Goal: Find specific page/section: Find specific page/section

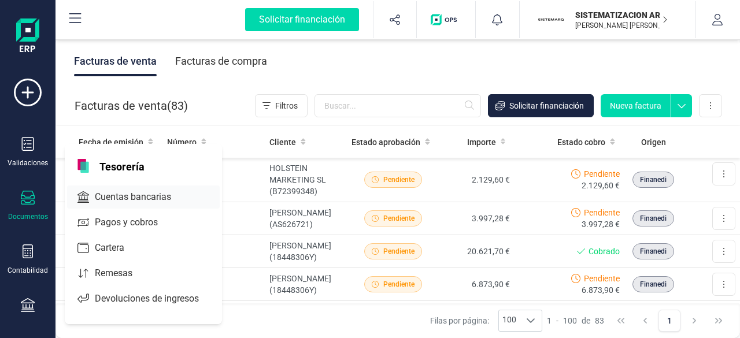
click at [147, 202] on span "Cuentas bancarias" at bounding box center [141, 197] width 102 height 14
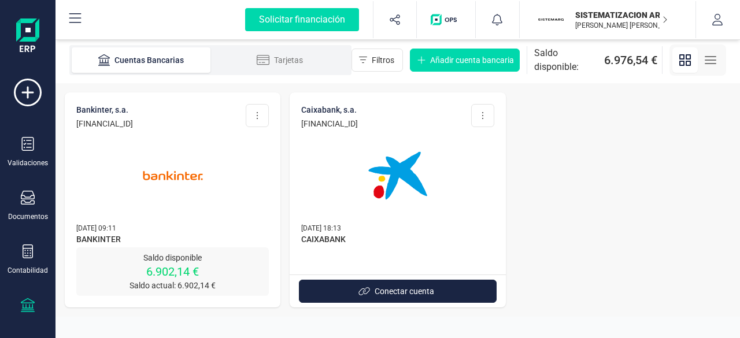
click at [218, 211] on img at bounding box center [172, 175] width 97 height 97
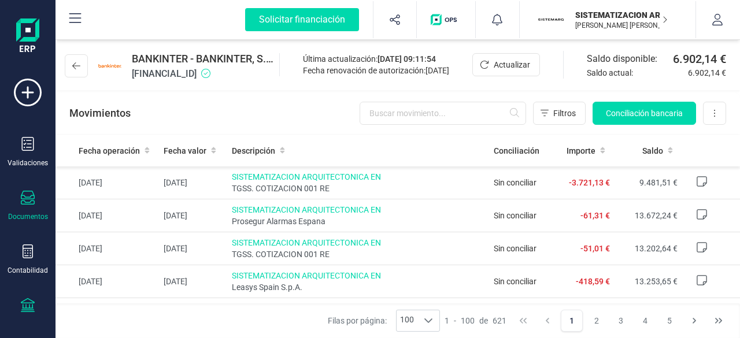
click at [31, 208] on div "Documentos" at bounding box center [28, 206] width 46 height 31
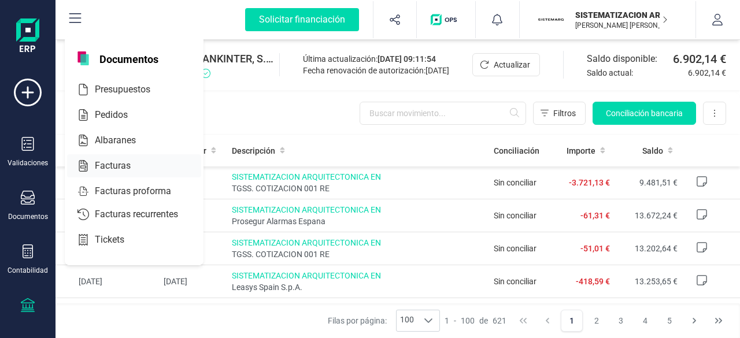
click at [105, 173] on div "Facturas" at bounding box center [134, 165] width 134 height 23
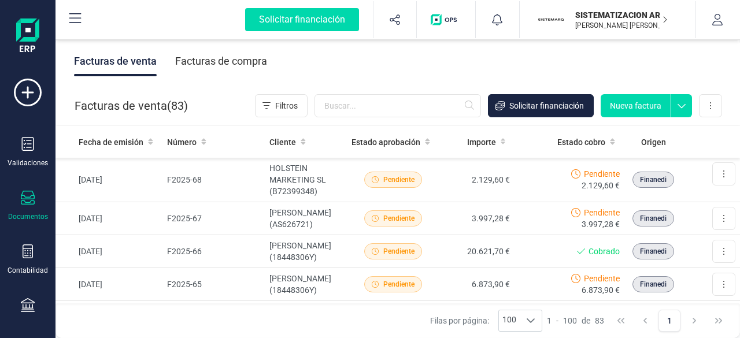
click at [192, 71] on div "Facturas de compra" at bounding box center [221, 61] width 92 height 30
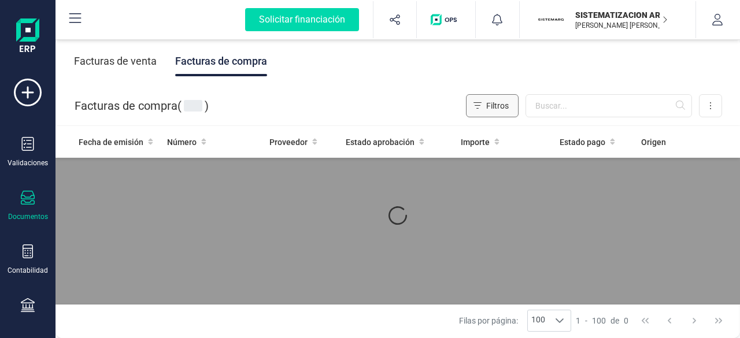
click at [518, 112] on button "Filtros" at bounding box center [492, 105] width 53 height 23
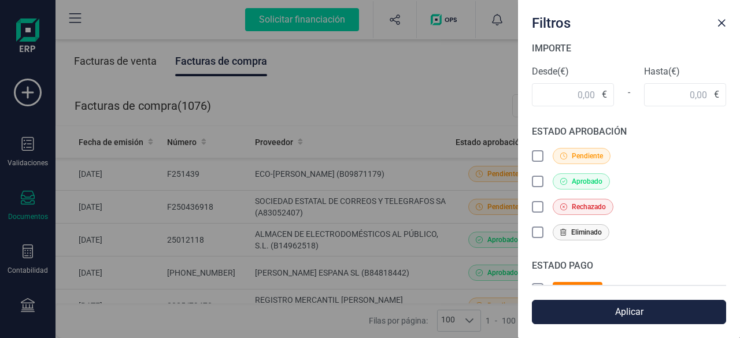
click at [457, 109] on div "Filtros IMPORTE Desde (€) € - Hasta (€) € ESTADO APROBACIÓN Pendiente Aprobado …" at bounding box center [370, 169] width 740 height 338
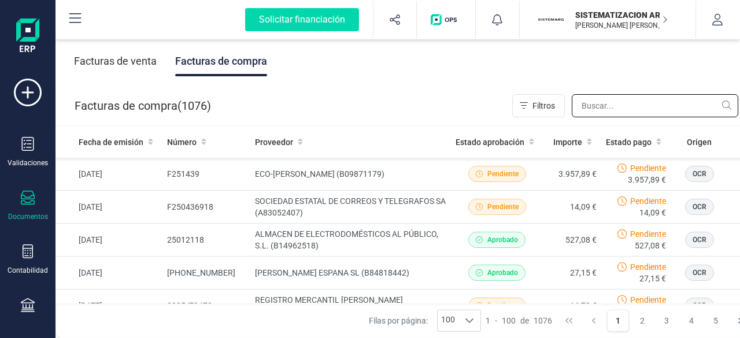
click at [588, 114] on input "text" at bounding box center [655, 105] width 166 height 23
type input "e"
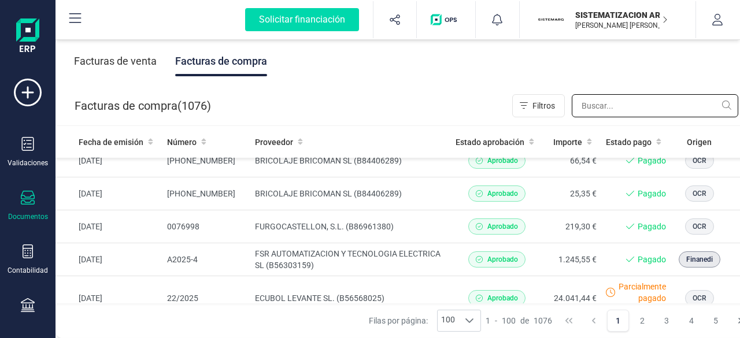
scroll to position [898, 0]
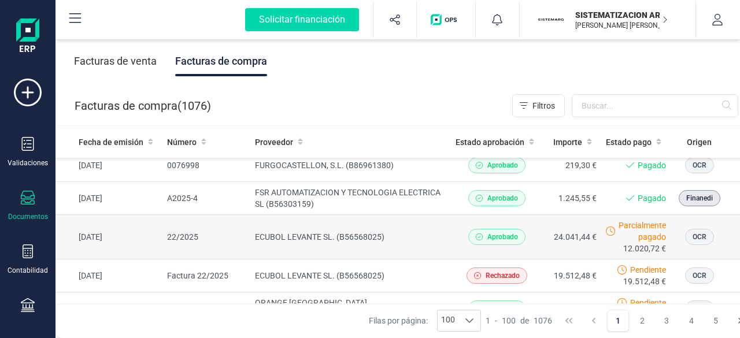
click at [429, 234] on td "ECUBOL LEVANTE SL. (B56568025)" at bounding box center [350, 237] width 201 height 45
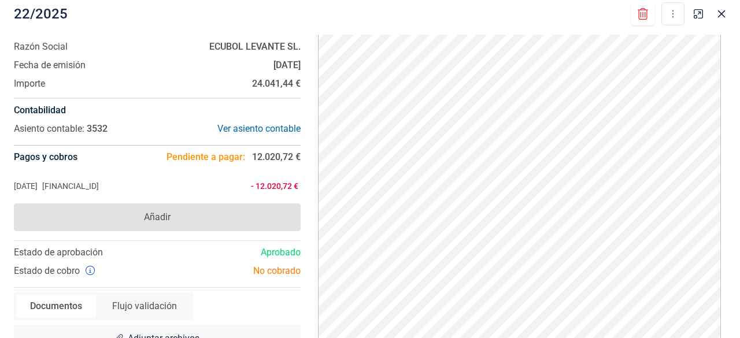
scroll to position [14, 0]
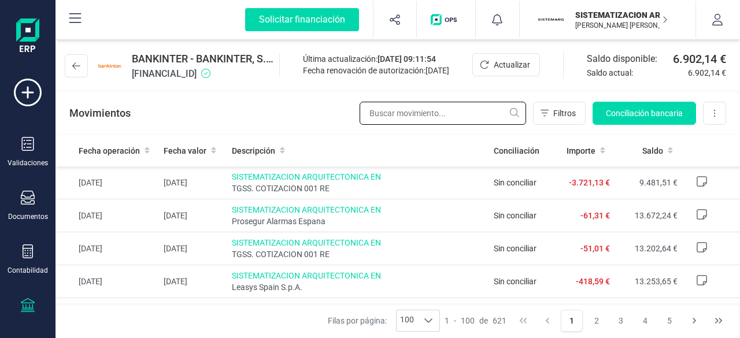
click at [402, 118] on input "text" at bounding box center [442, 113] width 166 height 23
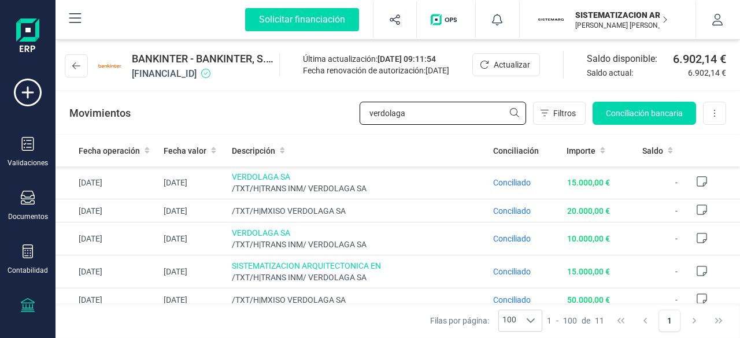
click at [511, 112] on input "verdolaga" at bounding box center [442, 113] width 166 height 23
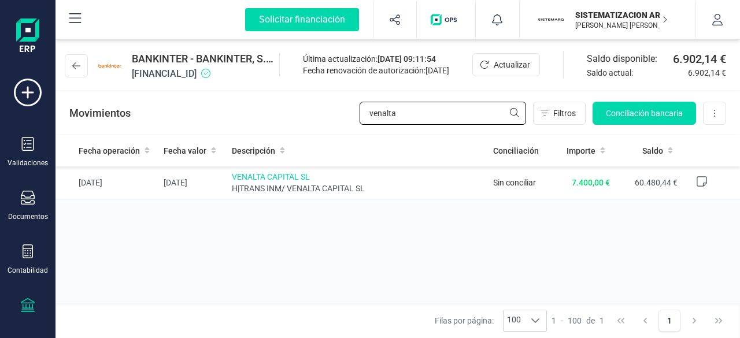
type input "venalta"
drag, startPoint x: 408, startPoint y: 107, endPoint x: 318, endPoint y: 115, distance: 90.5
click at [318, 115] on div "Movimientos venalta Filtros Conciliación bancaria Descargar Excel Eliminar cuen…" at bounding box center [397, 113] width 684 height 42
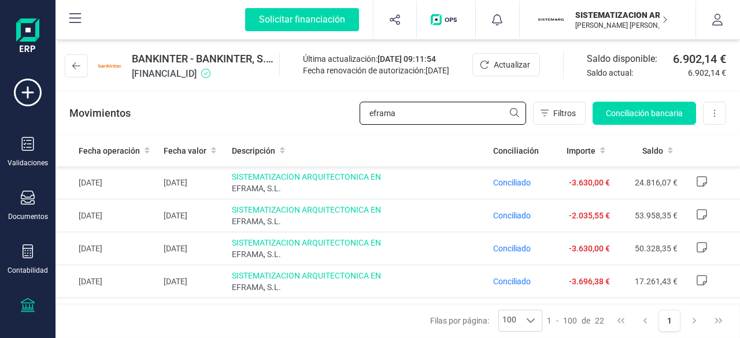
type input "eframa"
